Goal: Task Accomplishment & Management: Complete application form

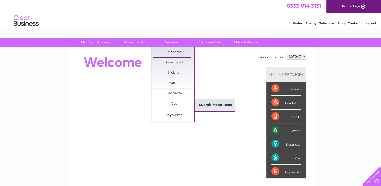
click at [208, 103] on link "Submit Meter Read" at bounding box center [215, 105] width 41 height 10
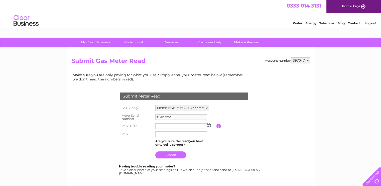
click at [208, 127] on img at bounding box center [209, 125] width 4 height 4
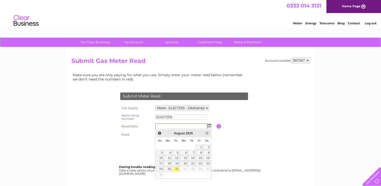
click at [176, 169] on link "26" at bounding box center [175, 169] width 7 height 5
type input "[DATE]"
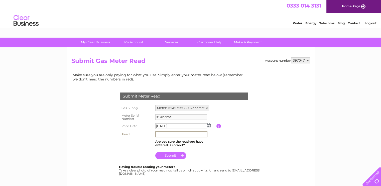
click at [181, 135] on input "text" at bounding box center [181, 134] width 52 height 6
type input "9438"
click at [177, 153] on input "submit" at bounding box center [170, 154] width 31 height 7
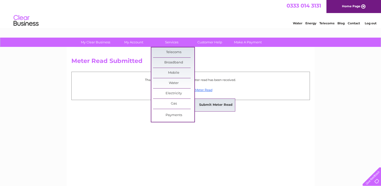
click at [208, 104] on link "Submit Meter Read" at bounding box center [215, 105] width 41 height 10
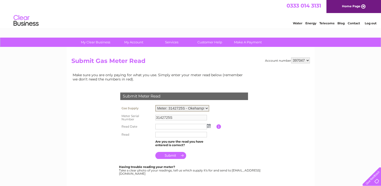
click at [202, 109] on select "Meter: 3142725S - Okehampton Conservative Club, Kempley Road, Okehampton, EX20 …" at bounding box center [182, 108] width 54 height 7
select select "36166"
click at [155, 105] on select "Meter: 3142725S - Okehampton Conservative Club, Kempley Road, Okehampton, EX20 …" at bounding box center [182, 108] width 54 height 7
type input "4316799"
click at [209, 127] on td at bounding box center [185, 126] width 62 height 8
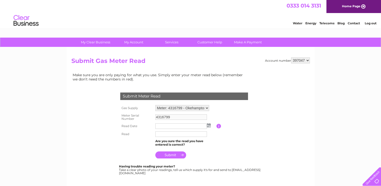
click at [209, 127] on td at bounding box center [185, 126] width 62 height 8
click at [208, 125] on img at bounding box center [209, 125] width 4 height 4
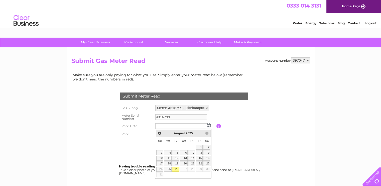
click at [177, 167] on link "26" at bounding box center [175, 169] width 7 height 5
type input "2025/08/26"
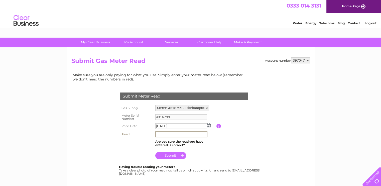
click at [171, 135] on input "text" at bounding box center [181, 134] width 52 height 6
type input "6661"
click at [172, 153] on input "submit" at bounding box center [170, 154] width 31 height 7
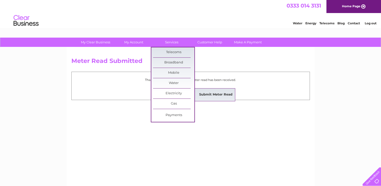
click at [209, 96] on link "Submit Meter Read" at bounding box center [215, 95] width 41 height 10
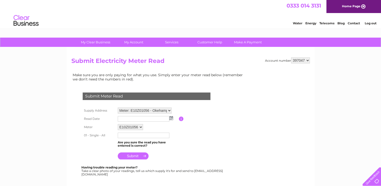
click at [171, 118] on img at bounding box center [171, 118] width 4 height 4
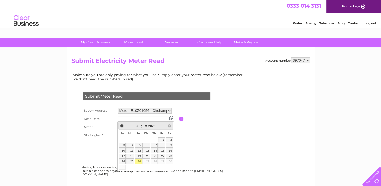
click at [139, 163] on link "26" at bounding box center [138, 161] width 7 height 5
type input "2025/08/26"
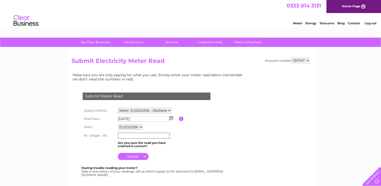
click at [141, 135] on input "text" at bounding box center [144, 136] width 52 height 6
type input "314862"
click at [138, 156] on input "submit" at bounding box center [133, 155] width 31 height 7
